Goal: Task Accomplishment & Management: Manage account settings

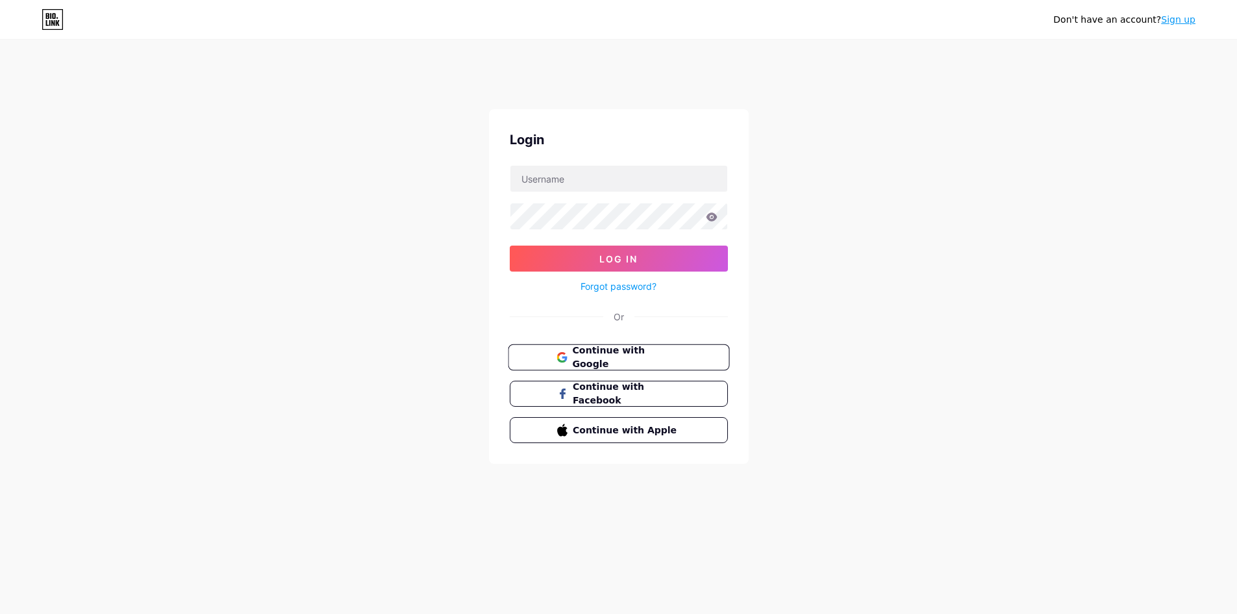
click at [633, 357] on span "Continue with Google" at bounding box center [626, 358] width 108 height 28
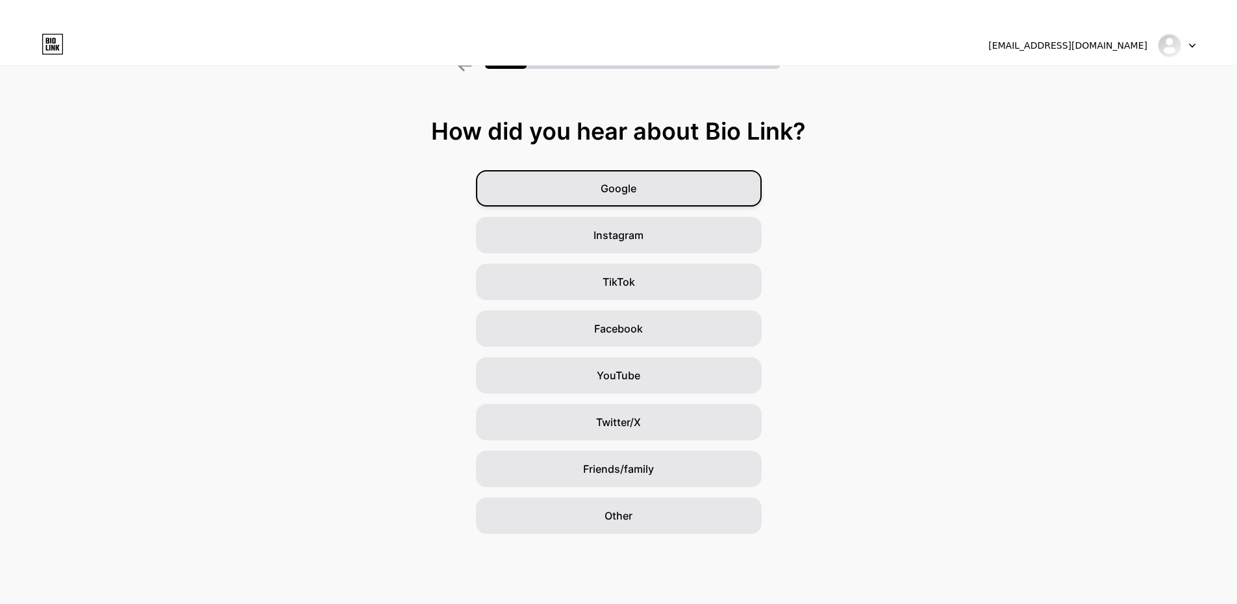
click at [598, 196] on div "Google" at bounding box center [619, 188] width 286 height 36
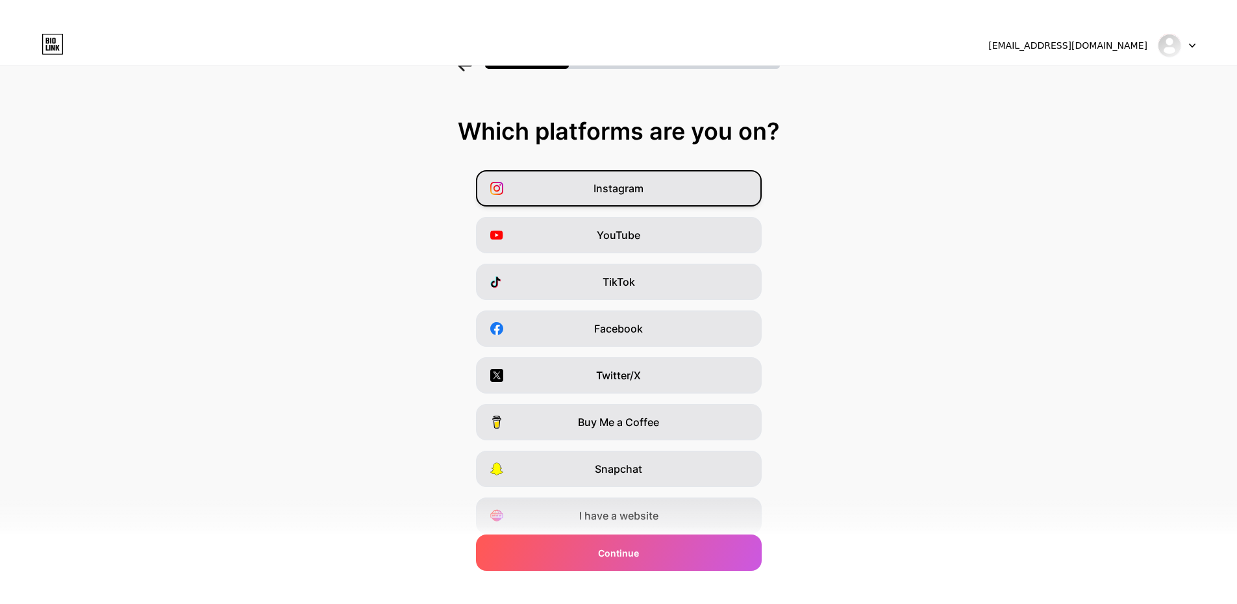
click at [616, 196] on span "Instagram" at bounding box center [619, 189] width 50 height 16
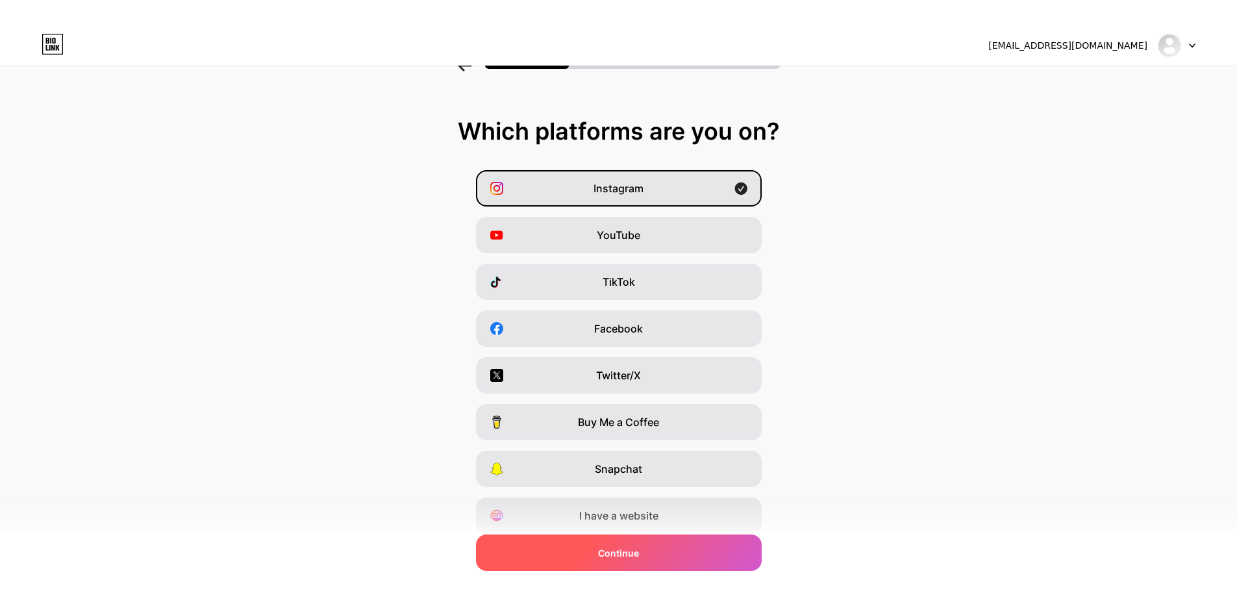
click at [619, 553] on span "Continue" at bounding box center [618, 553] width 41 height 14
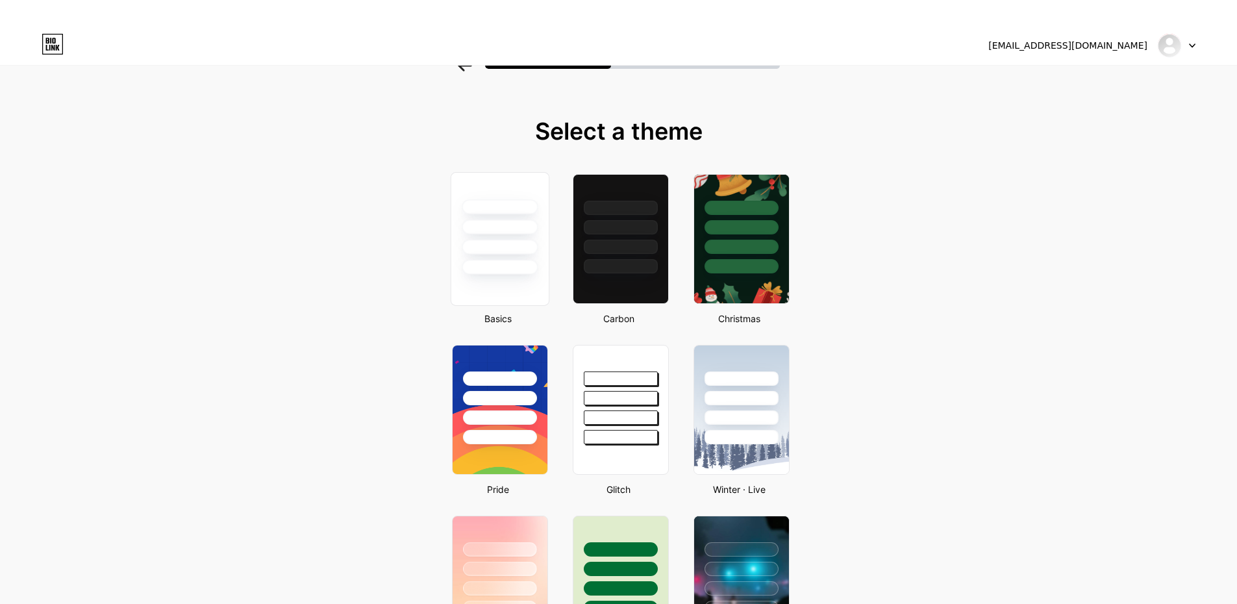
click at [496, 270] on div at bounding box center [500, 267] width 76 height 15
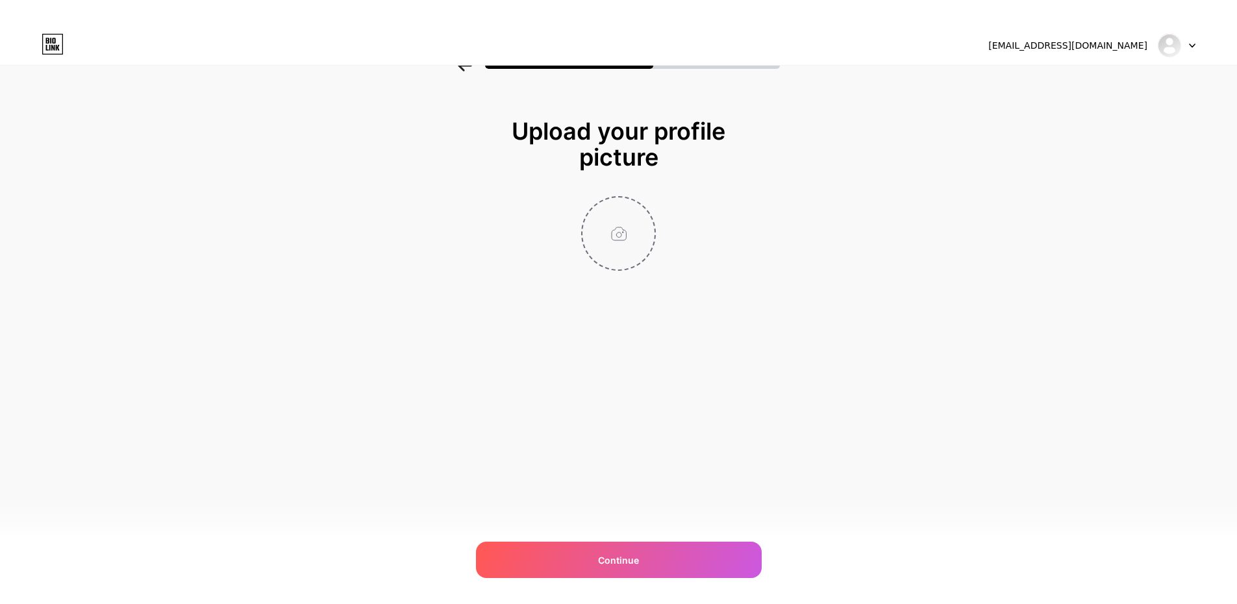
click at [635, 255] on input "file" at bounding box center [619, 233] width 72 height 72
type input "C:\fakepath\Screenshot (52).png"
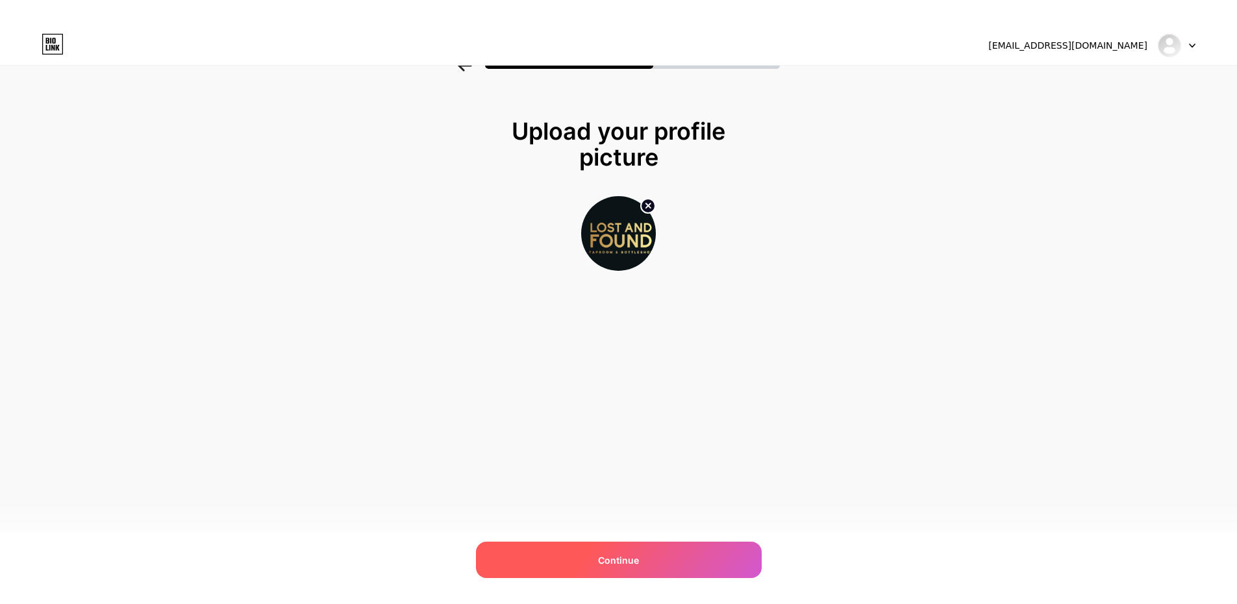
click at [597, 566] on div "Continue" at bounding box center [619, 560] width 286 height 36
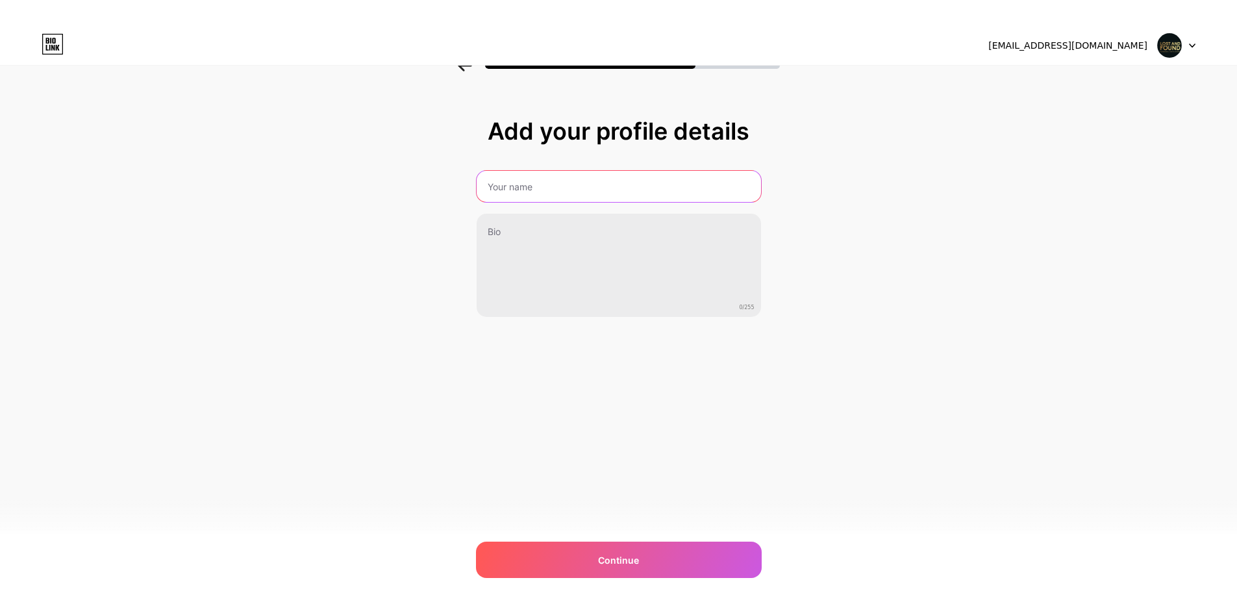
click at [526, 181] on input "text" at bounding box center [619, 186] width 284 height 31
type input "Lost and found Brighton"
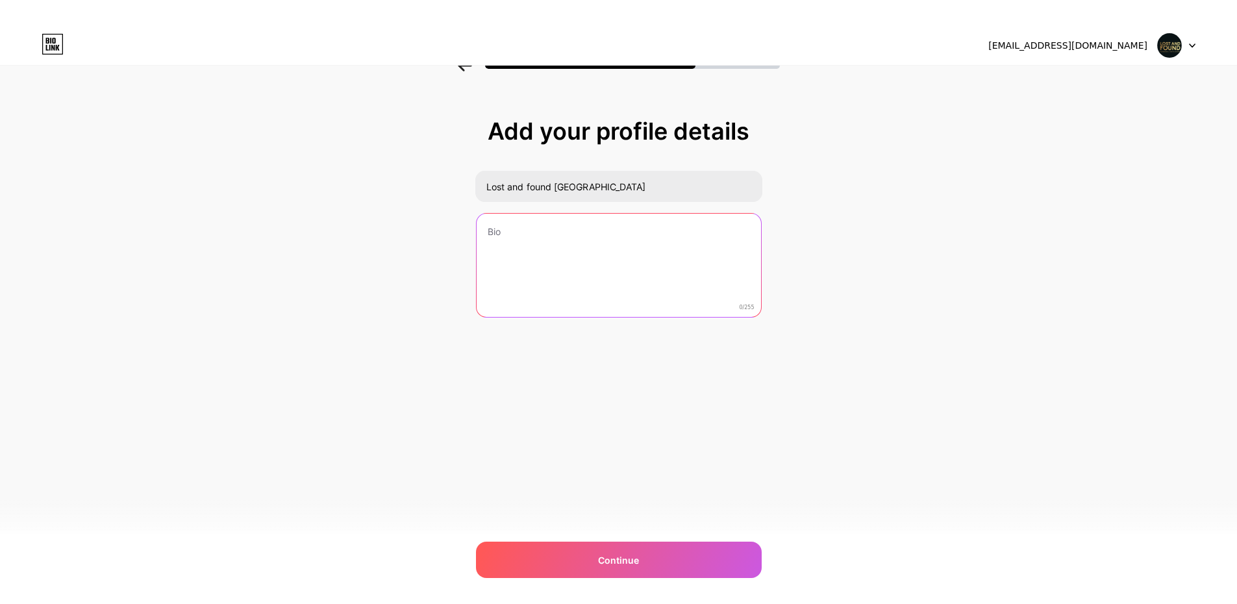
click at [576, 228] on textarea at bounding box center [619, 266] width 284 height 105
click at [508, 249] on textarea at bounding box center [618, 266] width 287 height 106
click at [510, 235] on textarea at bounding box center [618, 266] width 287 height 106
paste textarea "Lost and found Brighton is a trendy and eclectic bar and restaurant located in …"
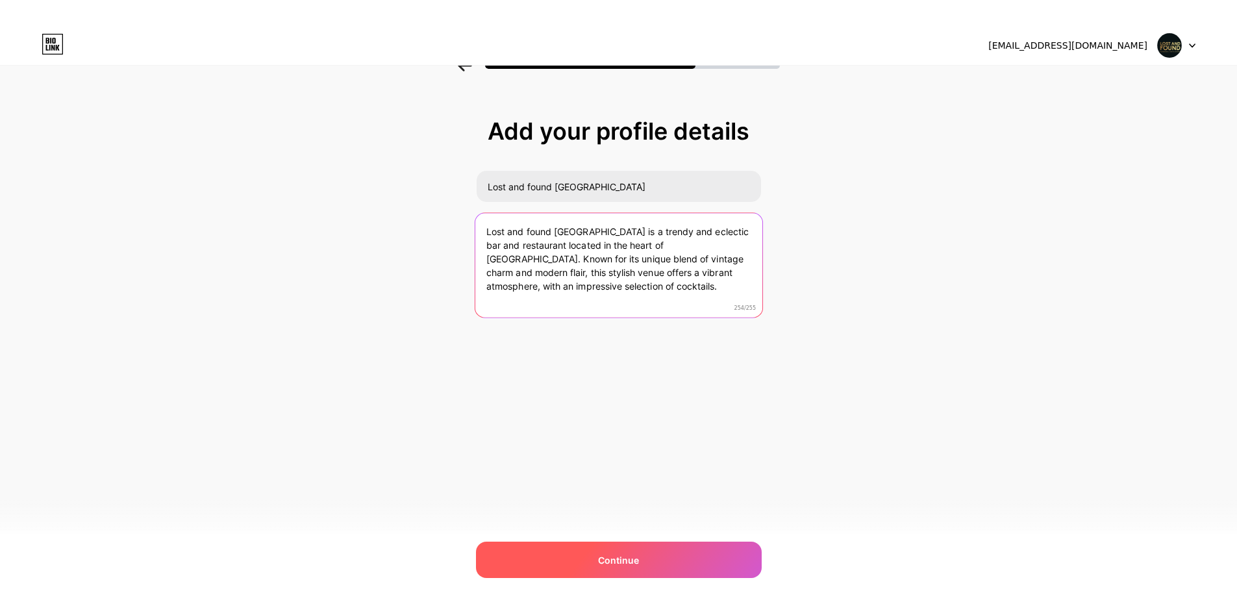
type textarea "Lost and found Brighton is a trendy and eclectic bar and restaurant located in …"
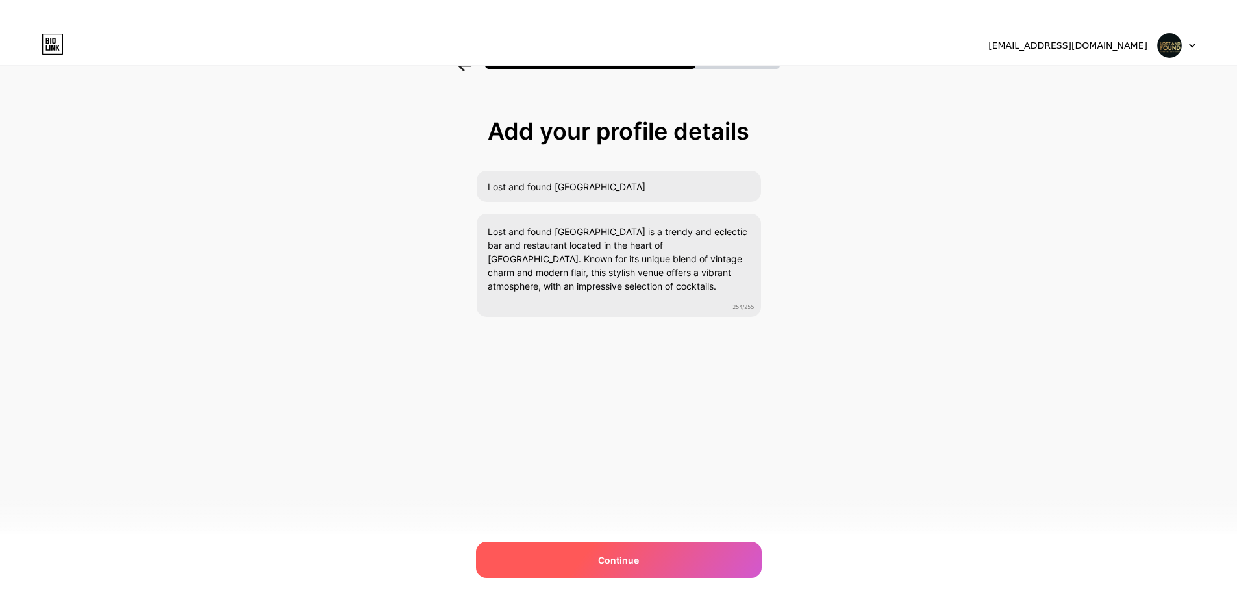
click at [595, 556] on div "Continue" at bounding box center [619, 560] width 286 height 36
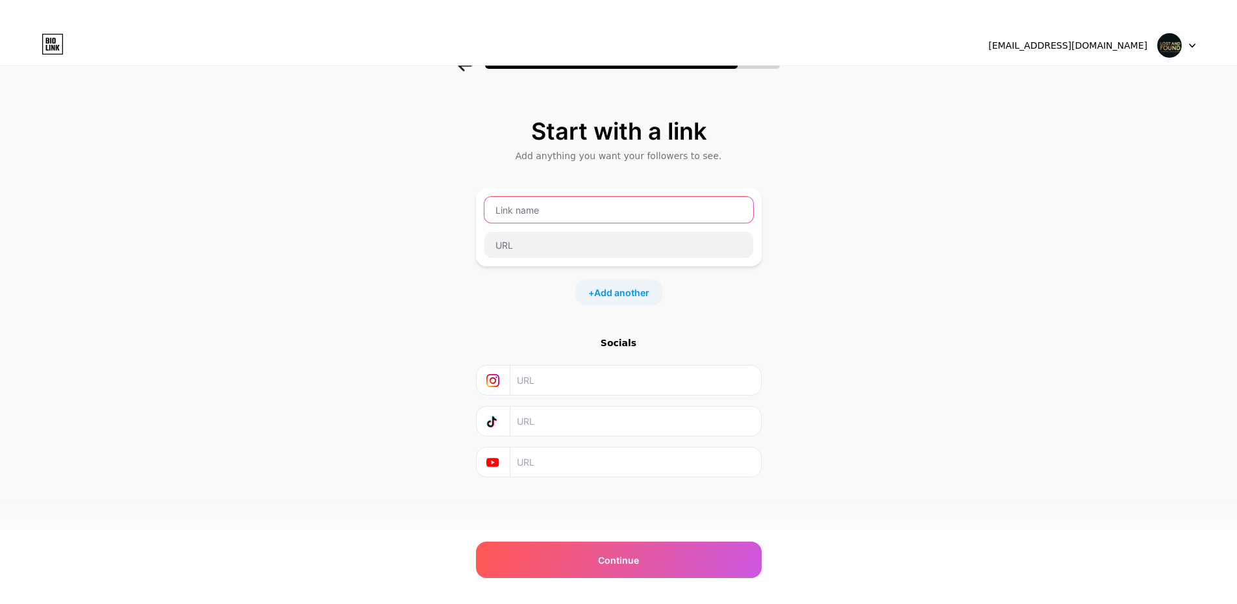
click at [523, 204] on input "text" at bounding box center [619, 210] width 269 height 26
click at [533, 212] on input "text" at bounding box center [619, 210] width 269 height 26
click at [549, 204] on input "text" at bounding box center [619, 210] width 269 height 26
paste input "Brighton taprooms"
type input "Brighton taprooms"
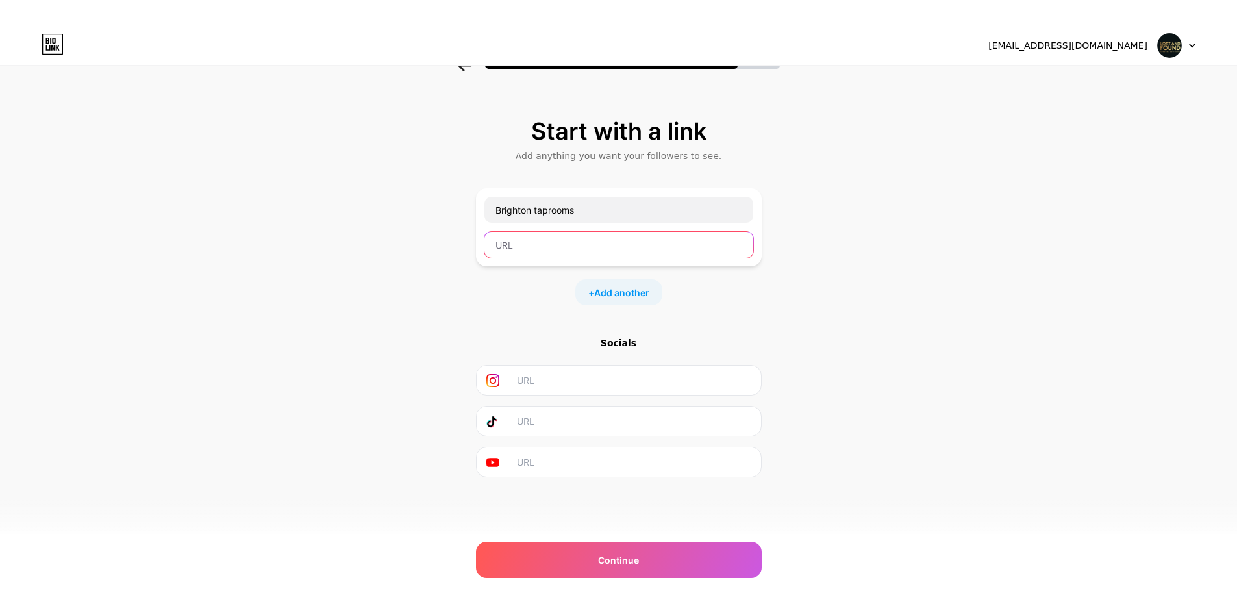
click at [553, 236] on input "text" at bounding box center [619, 245] width 269 height 26
click at [523, 250] on input "text" at bounding box center [619, 245] width 269 height 26
paste input "https://www.lostandfoundbrighton.com/"
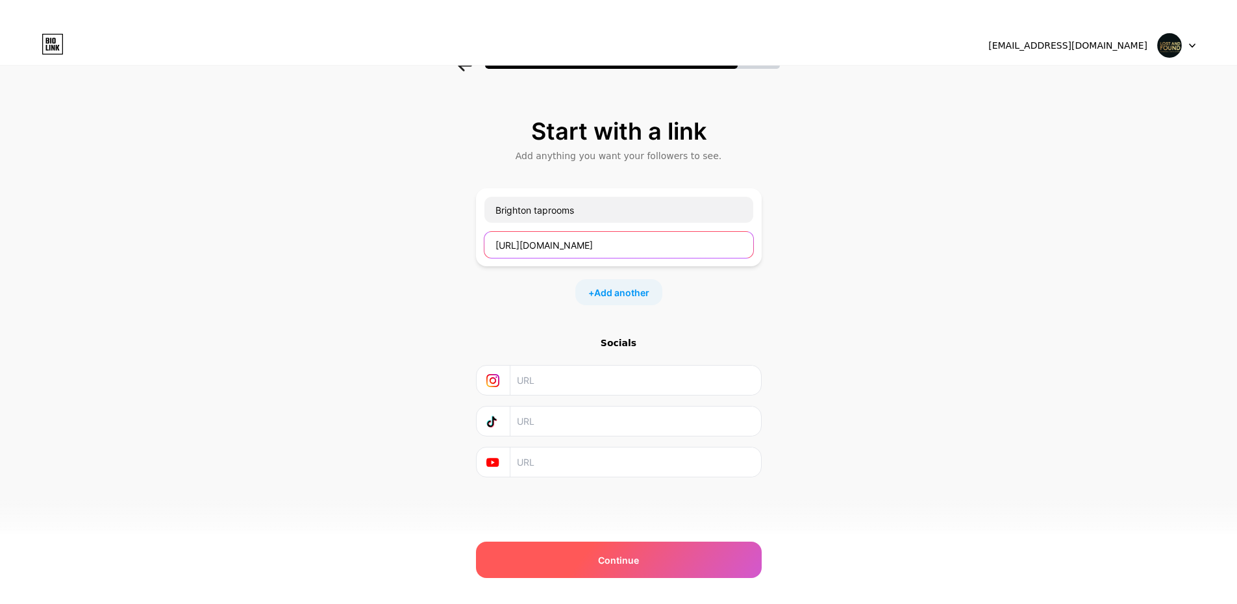
type input "https://www.lostandfoundbrighton.com/"
click at [579, 555] on div "Continue" at bounding box center [619, 560] width 286 height 36
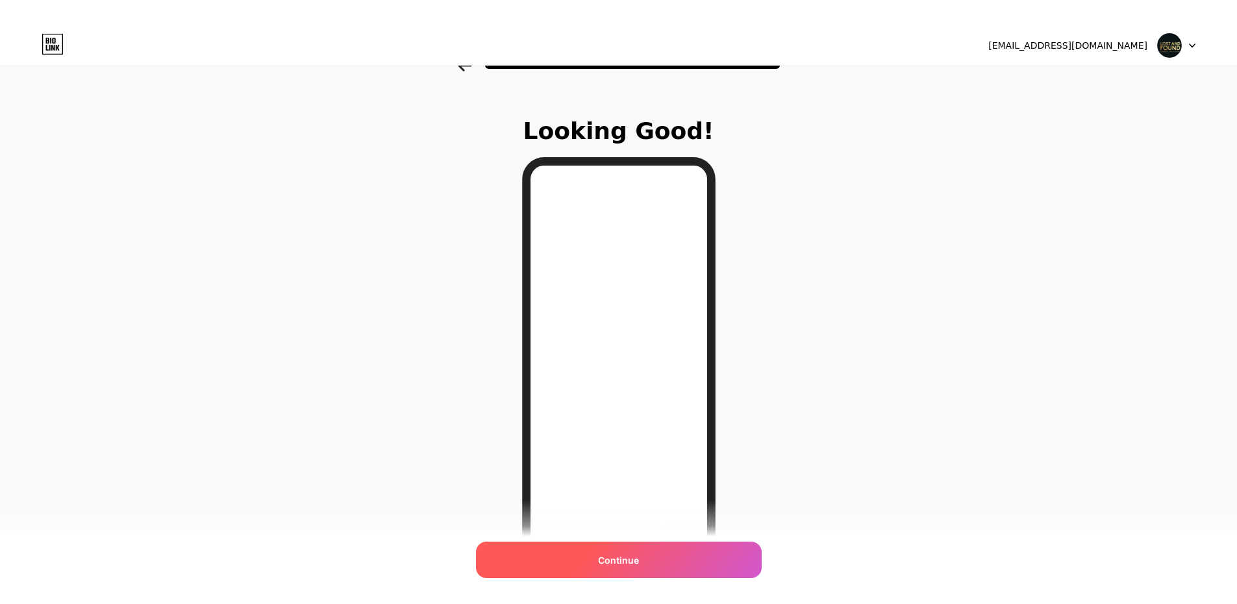
click at [600, 562] on div "Continue" at bounding box center [619, 560] width 286 height 36
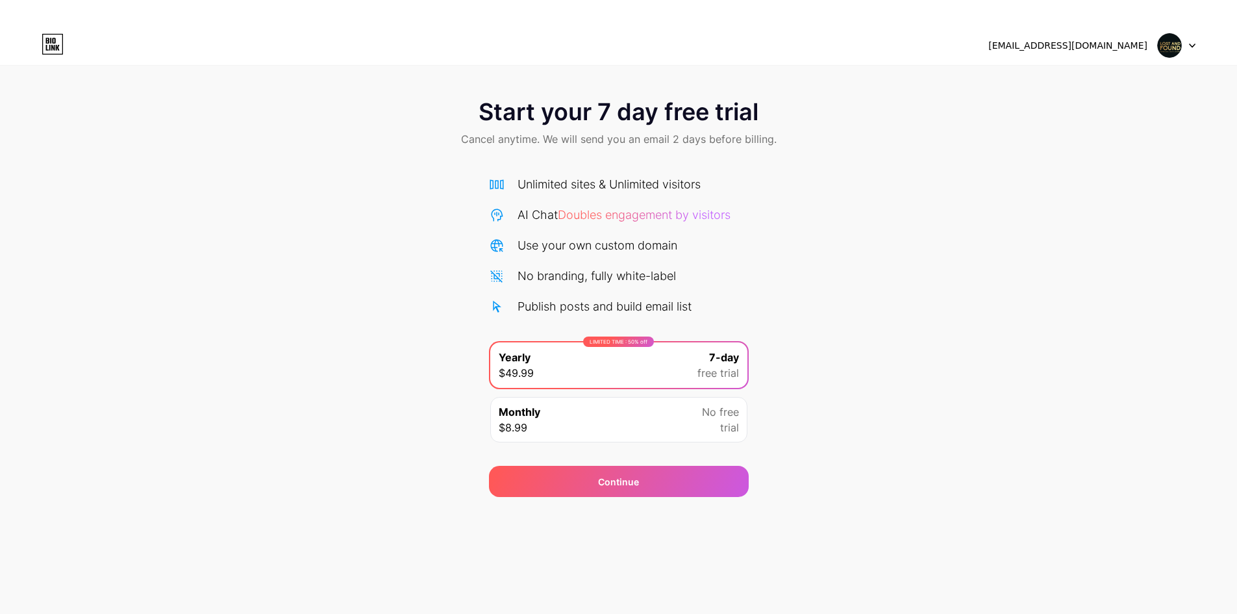
click at [1158, 47] on img at bounding box center [1169, 45] width 25 height 25
click at [1194, 49] on div at bounding box center [1177, 45] width 38 height 23
click at [1176, 47] on img at bounding box center [1169, 45] width 25 height 25
click at [516, 485] on div "Continue" at bounding box center [619, 481] width 260 height 31
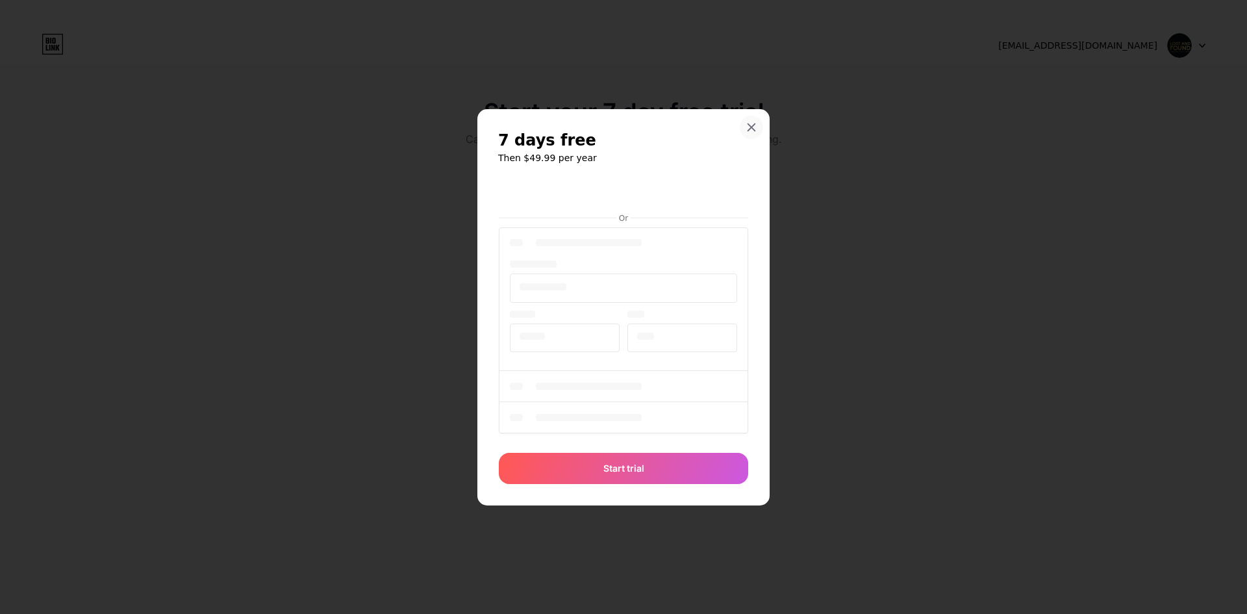
click at [751, 236] on div "7 days free Then $49.99 per year Or Start trial" at bounding box center [623, 307] width 292 height 396
click at [746, 125] on div at bounding box center [751, 127] width 23 height 23
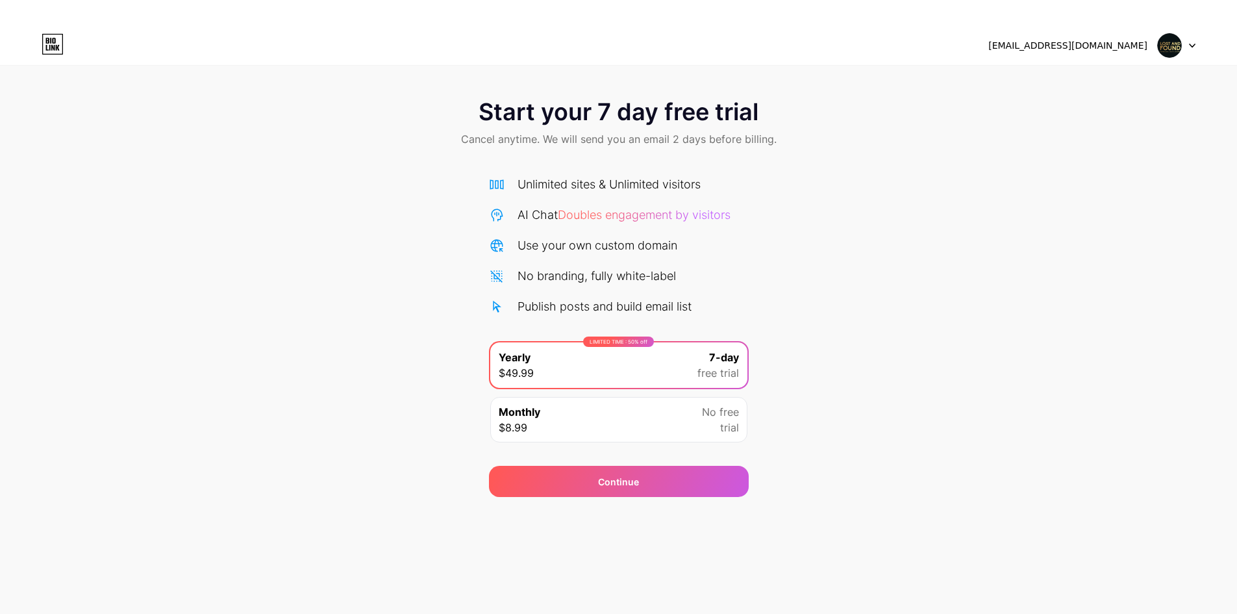
click at [582, 418] on div "Monthly $8.99 No free trial" at bounding box center [618, 419] width 257 height 45
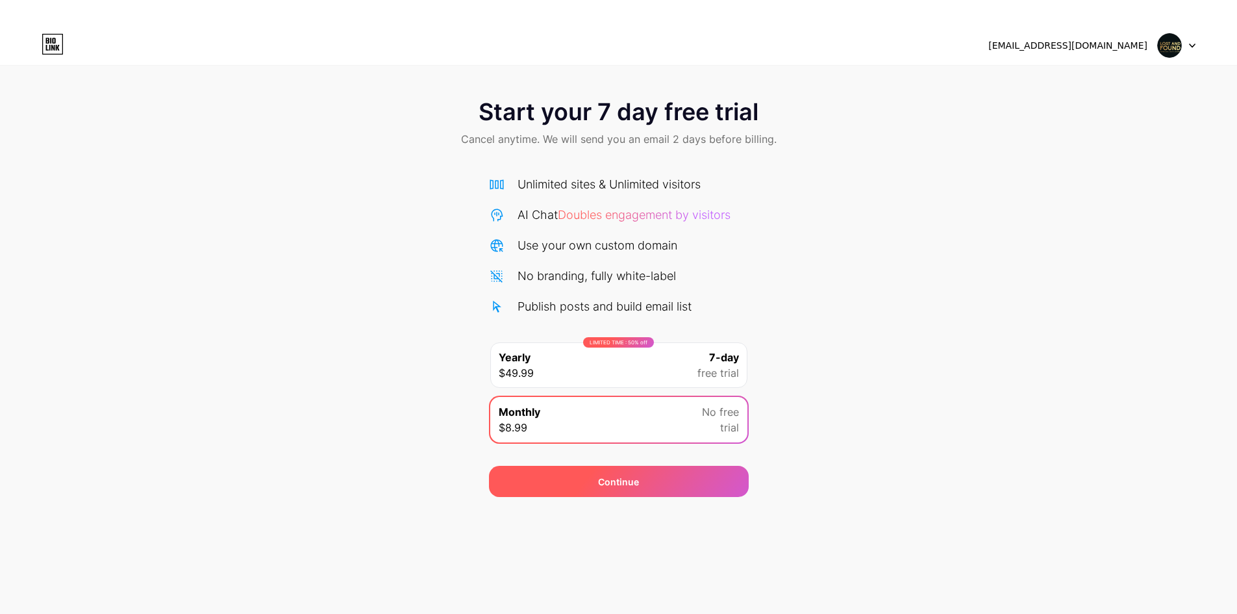
click at [606, 481] on div "Continue" at bounding box center [618, 482] width 41 height 14
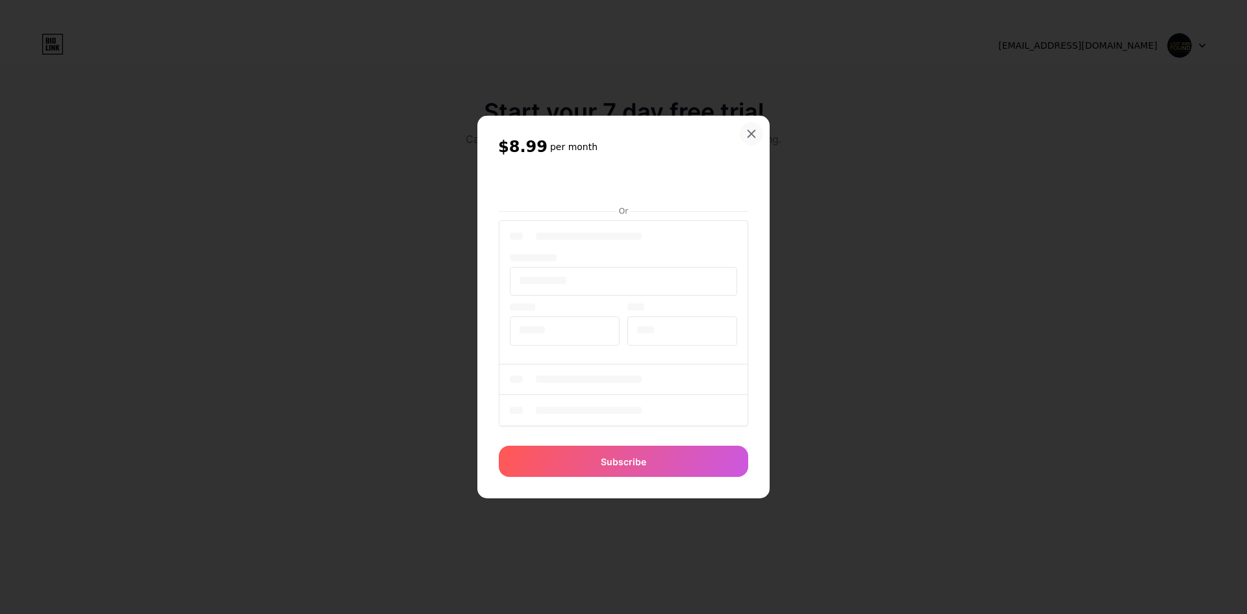
click at [755, 133] on icon at bounding box center [751, 134] width 10 height 10
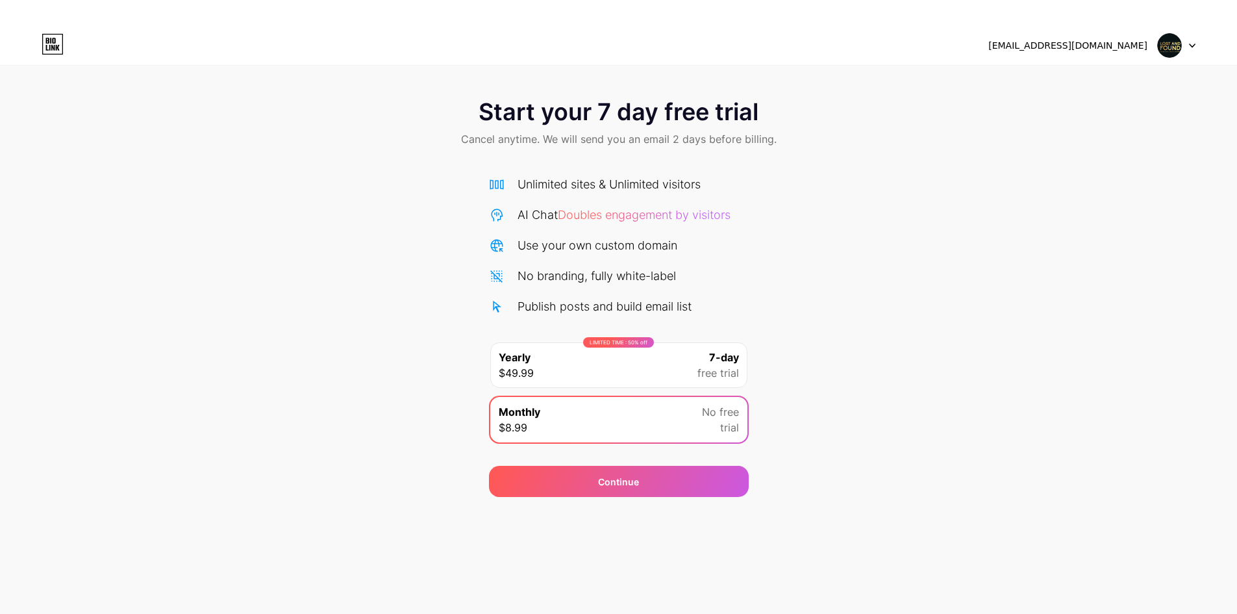
drag, startPoint x: 1159, startPoint y: 59, endPoint x: 1169, endPoint y: 57, distance: 10.7
click at [1159, 58] on div "lostandfoundtaproom01@gmail.com Logout" at bounding box center [618, 45] width 1237 height 39
click at [1169, 57] on img at bounding box center [1169, 45] width 25 height 25
click at [1113, 41] on div "lostandfoundtaproom01@gmail.com" at bounding box center [1068, 46] width 159 height 14
click at [1099, 47] on div "lostandfoundtaproom01@gmail.com" at bounding box center [1068, 46] width 159 height 14
